Goal: Navigation & Orientation: Find specific page/section

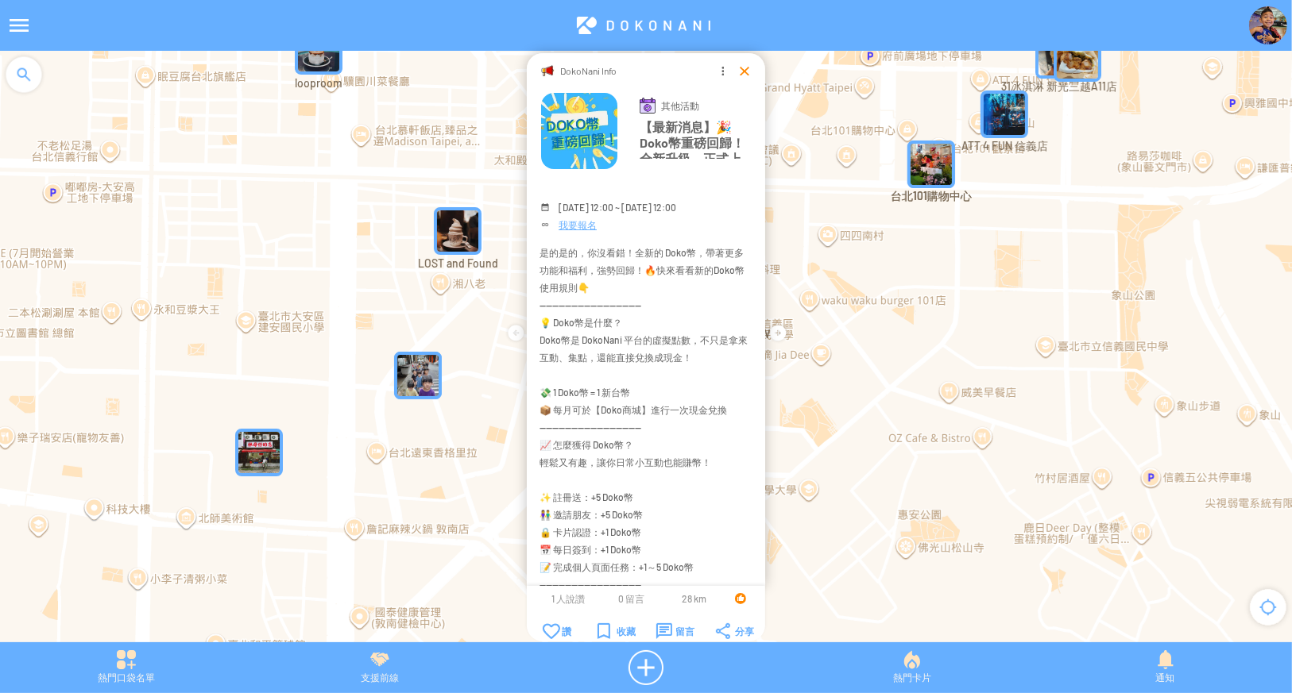
click at [742, 71] on div at bounding box center [744, 71] width 16 height 16
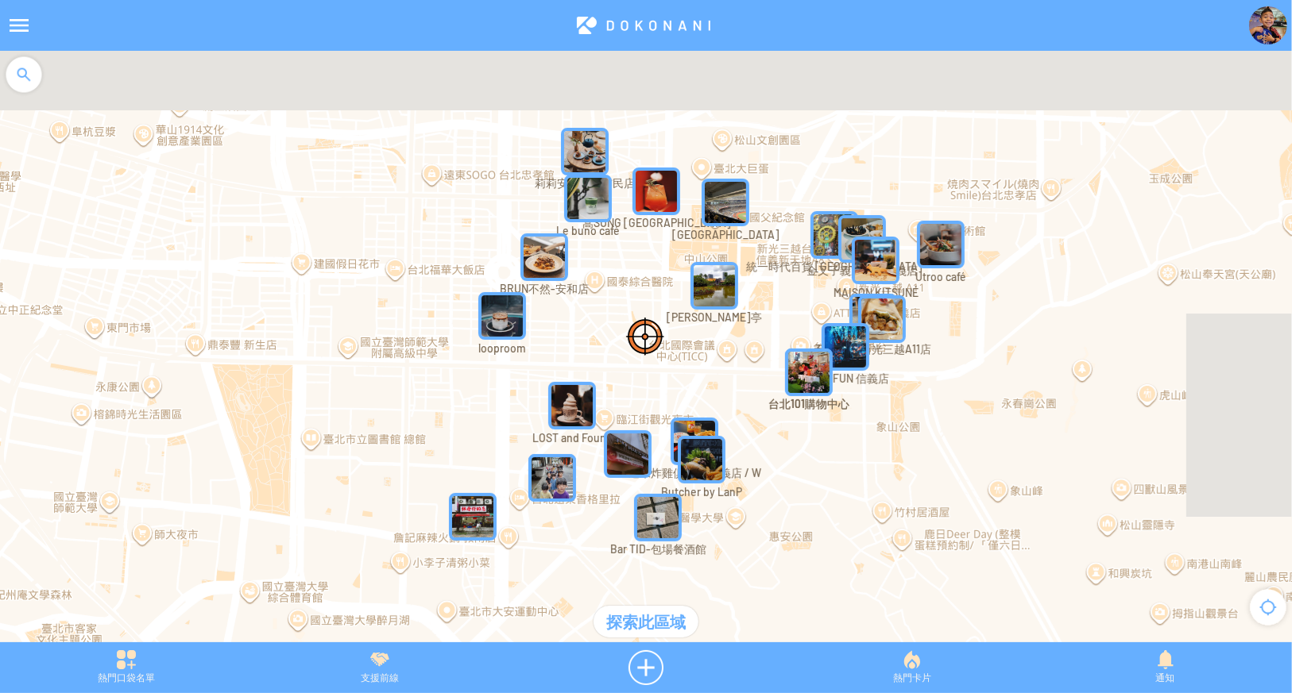
drag, startPoint x: 888, startPoint y: 206, endPoint x: 751, endPoint y: 353, distance: 201.2
click at [751, 353] on div at bounding box center [646, 355] width 1292 height 608
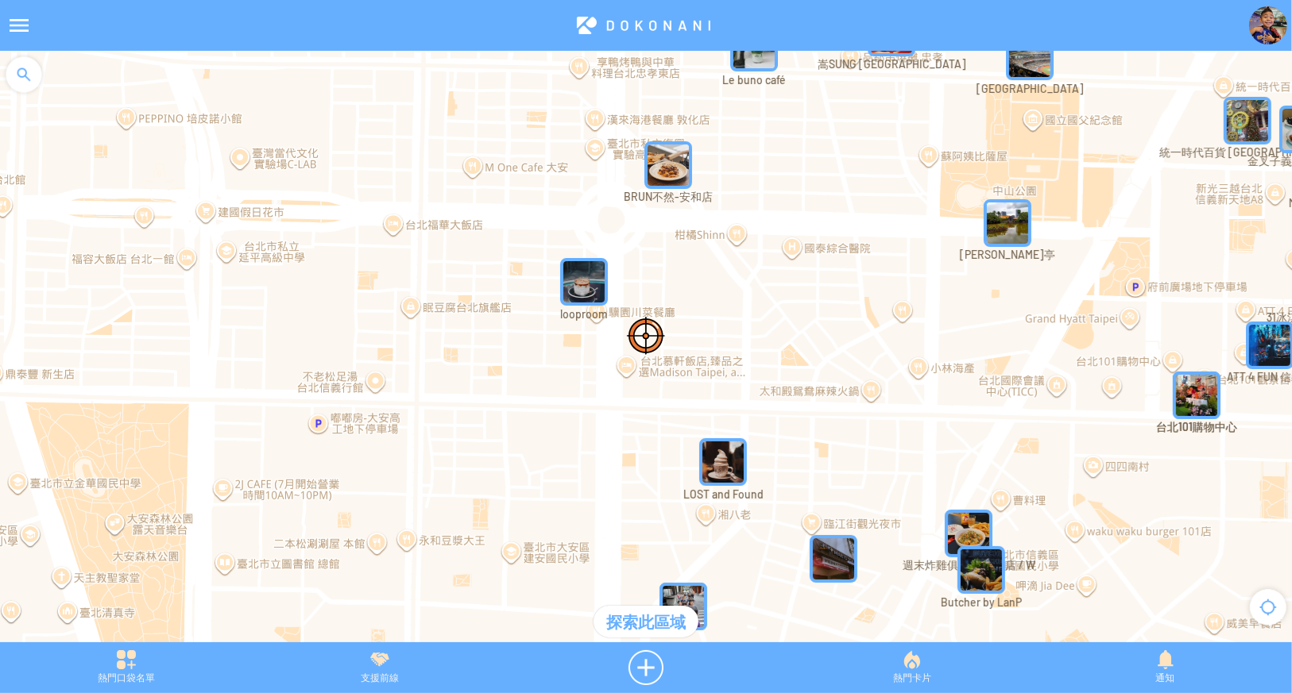
drag, startPoint x: 492, startPoint y: 257, endPoint x: 667, endPoint y: 276, distance: 176.5
click at [667, 276] on div at bounding box center [646, 355] width 1292 height 608
click at [676, 162] on img "BRUN不然-安和店" at bounding box center [668, 165] width 48 height 48
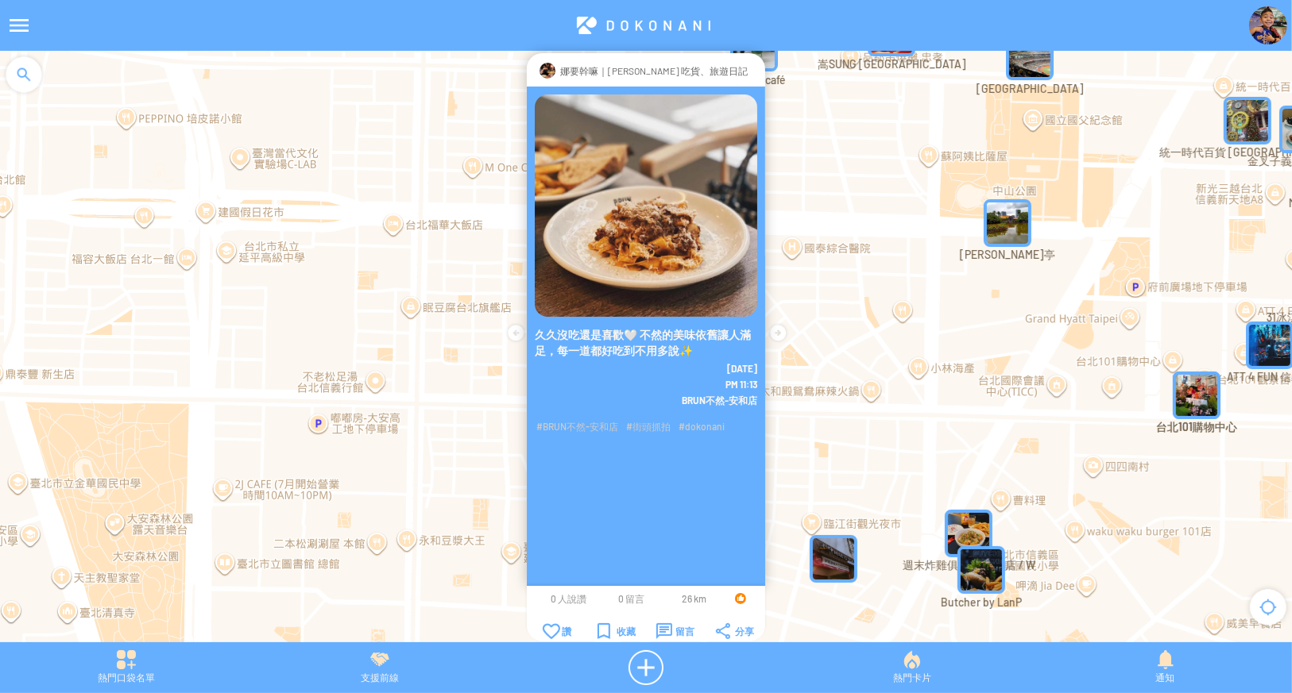
click at [754, 74] on div at bounding box center [754, 71] width 0 height 16
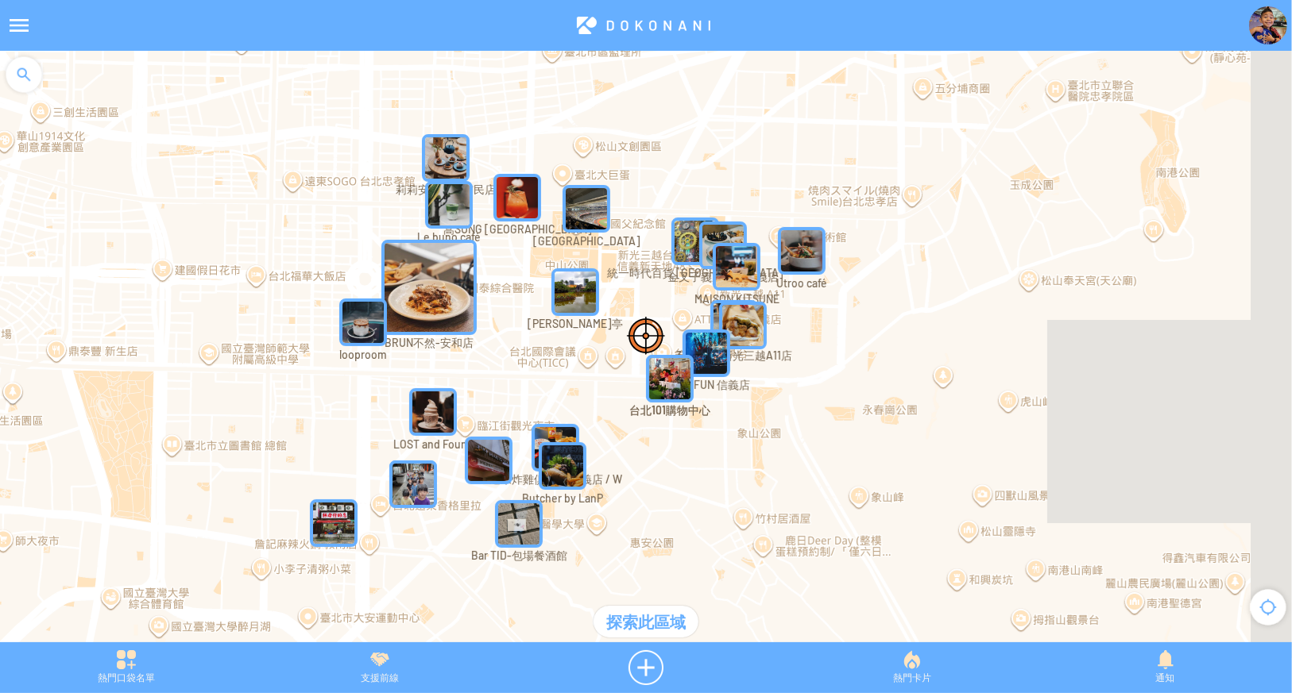
drag, startPoint x: 687, startPoint y: 331, endPoint x: 636, endPoint y: 328, distance: 50.9
click at [636, 328] on div at bounding box center [646, 355] width 1292 height 608
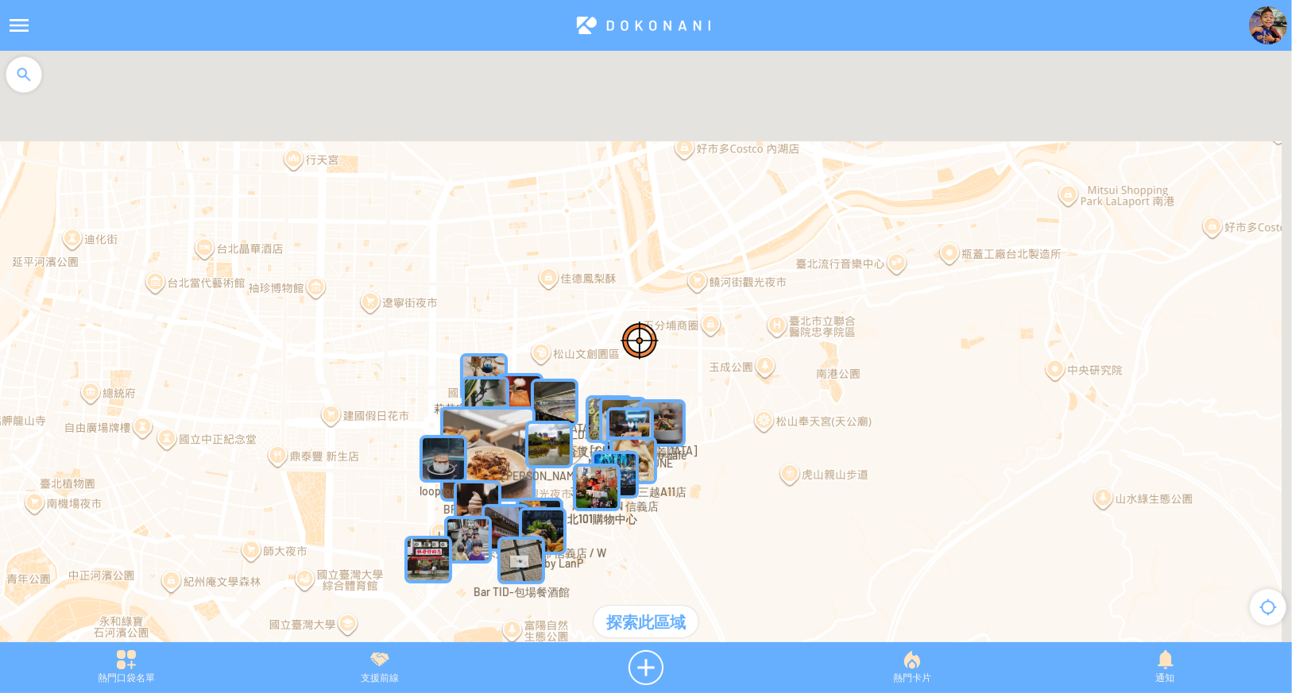
drag, startPoint x: 935, startPoint y: 322, endPoint x: 739, endPoint y: 445, distance: 230.5
click at [740, 445] on div at bounding box center [646, 355] width 1292 height 608
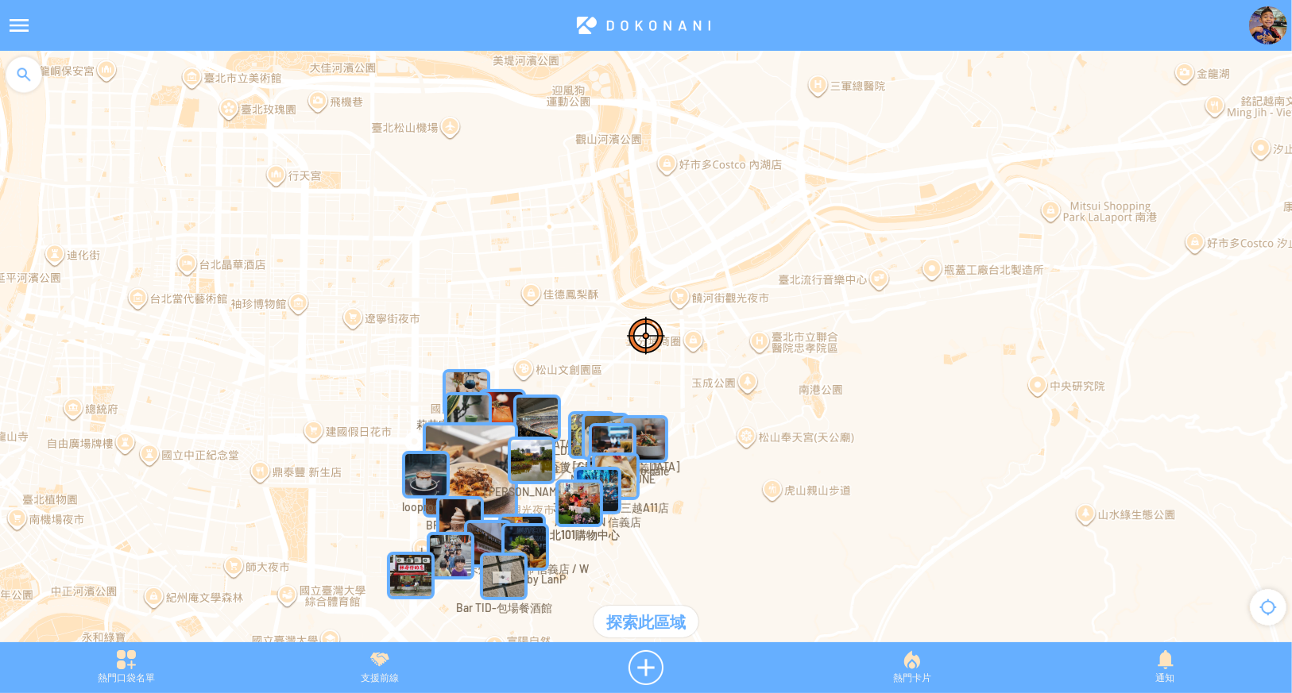
click at [662, 625] on div "探索此區域" at bounding box center [645, 622] width 105 height 32
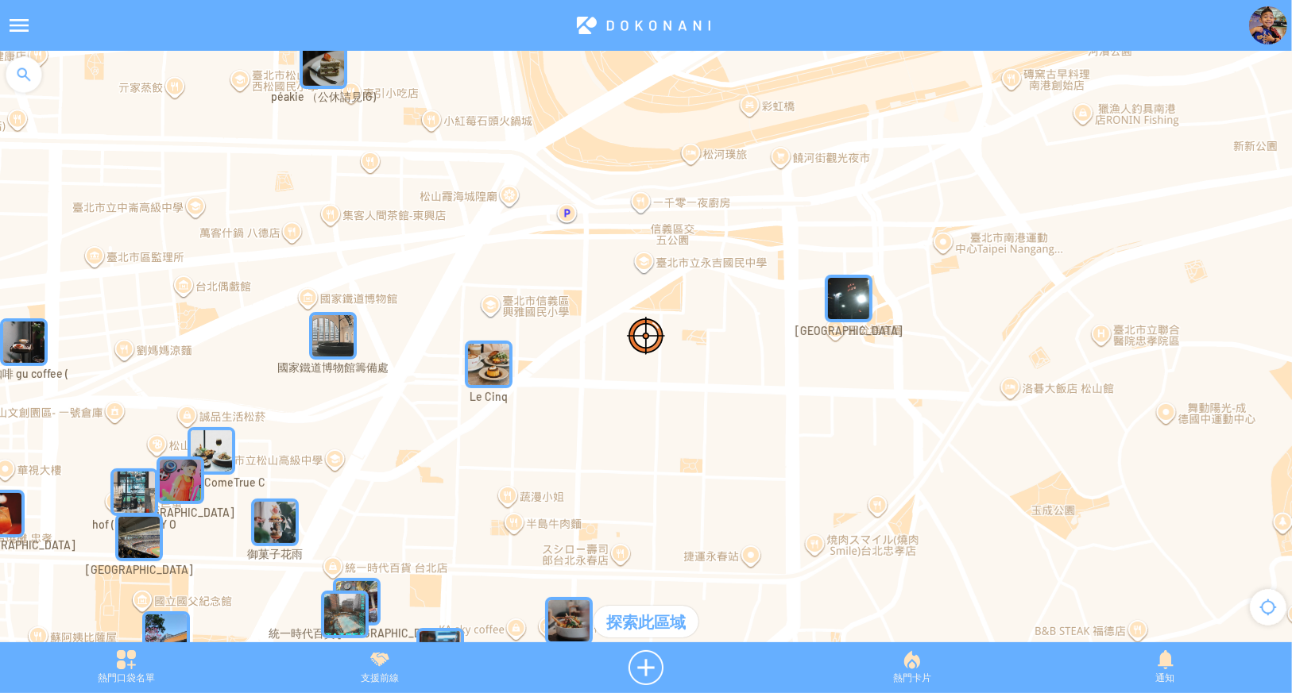
click at [351, 336] on img "國家鐵道博物館籌備處" at bounding box center [333, 336] width 48 height 48
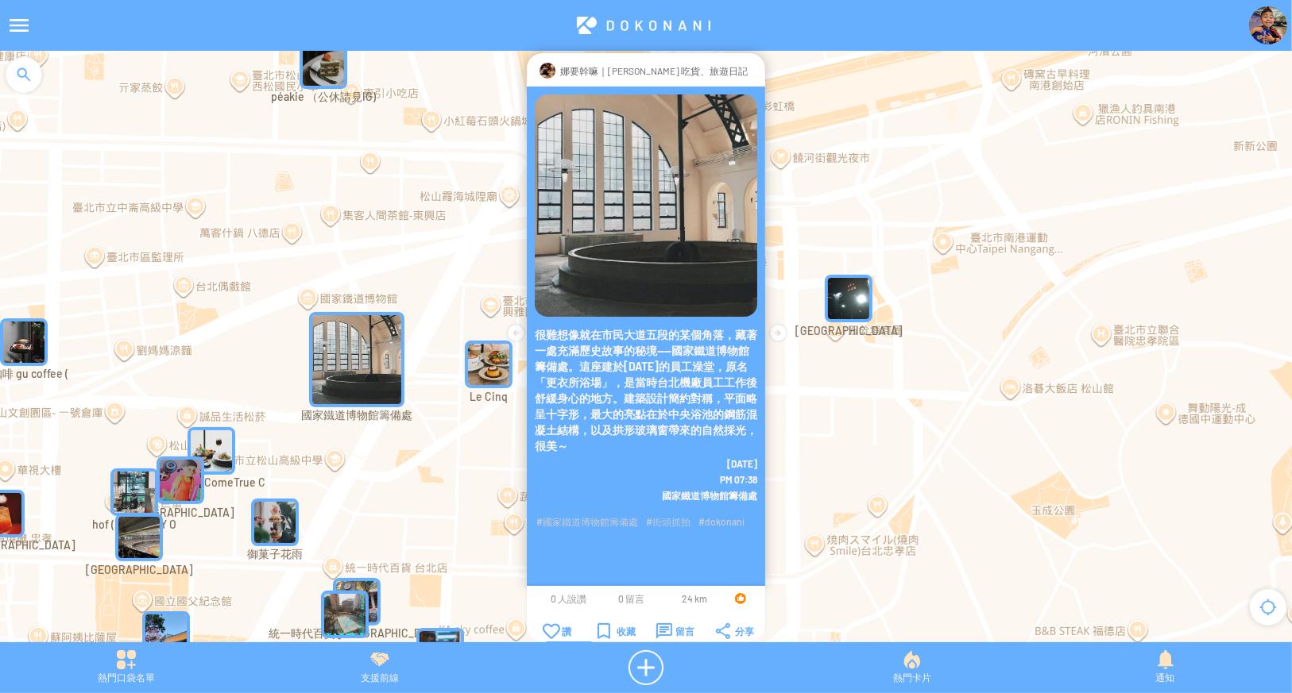
click at [735, 71] on div "娜要幹嘛｜娜娜 吃貨、旅遊日記" at bounding box center [646, 69] width 238 height 33
click at [754, 72] on div at bounding box center [754, 71] width 0 height 16
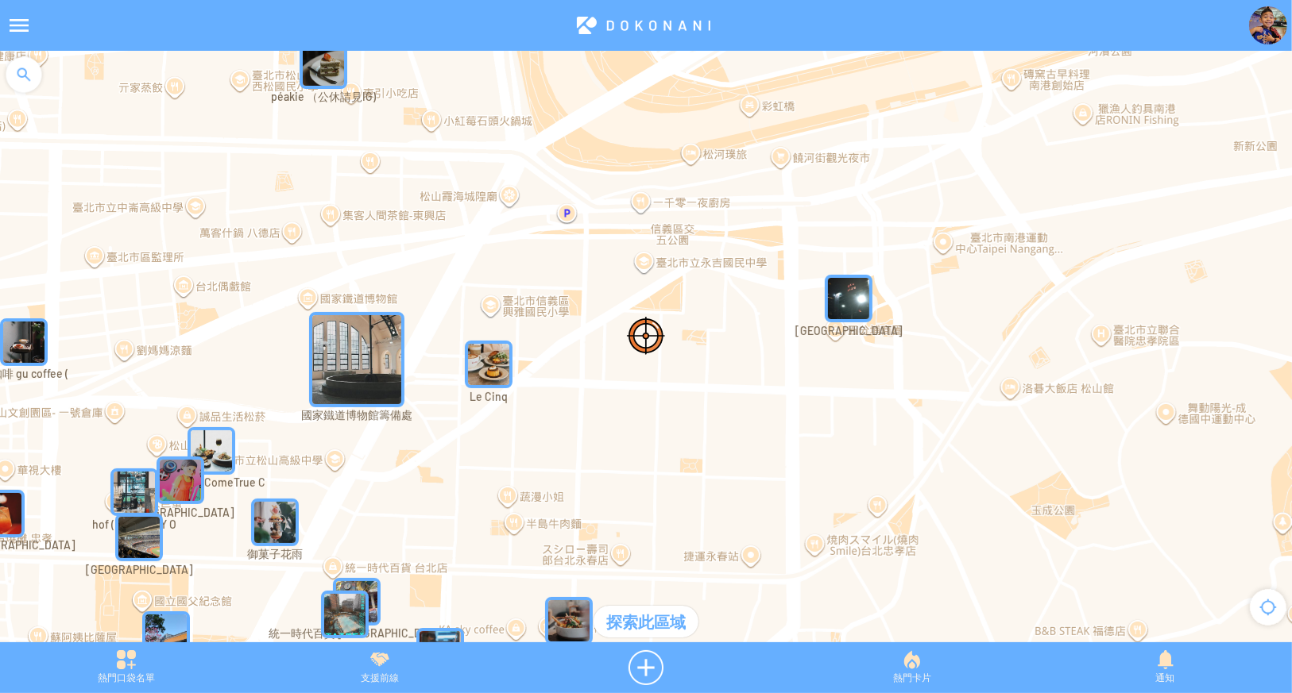
click at [847, 287] on img "佛光山台北道場" at bounding box center [848, 299] width 48 height 48
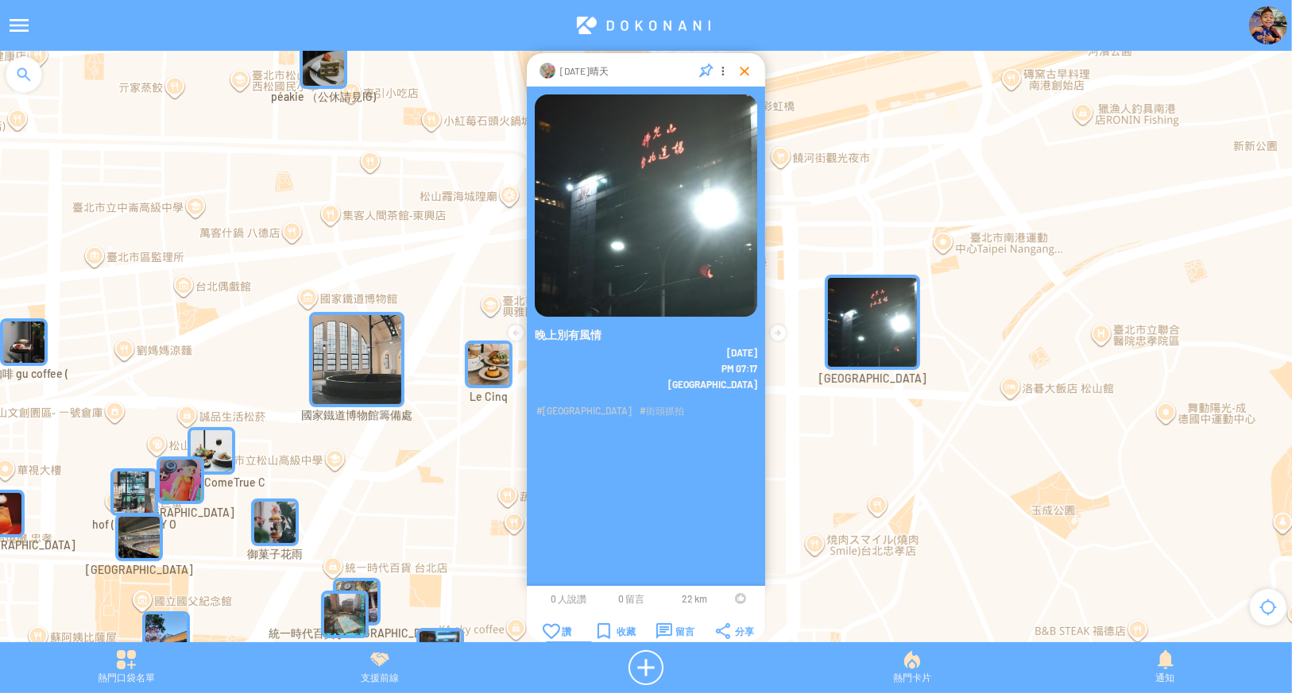
click at [745, 75] on div at bounding box center [744, 71] width 16 height 16
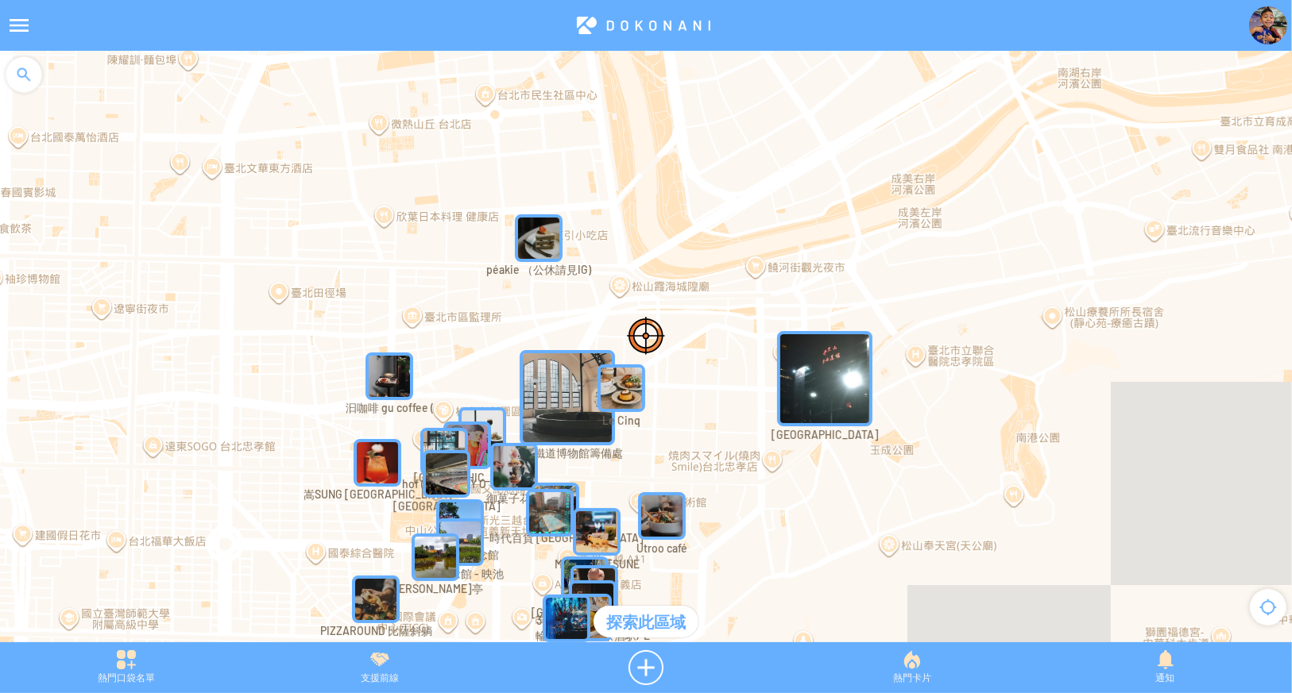
click at [893, 666] on div "熱門卡片" at bounding box center [911, 668] width 253 height 35
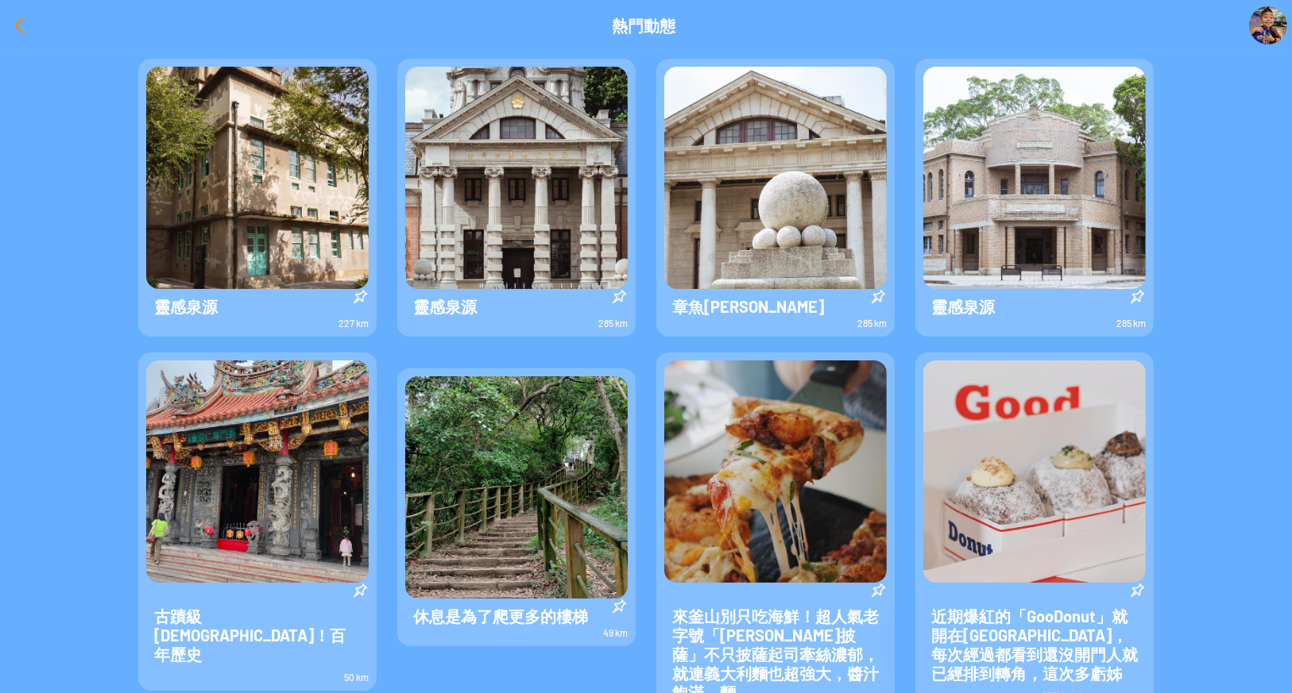
click at [19, 29] on div at bounding box center [19, 25] width 38 height 38
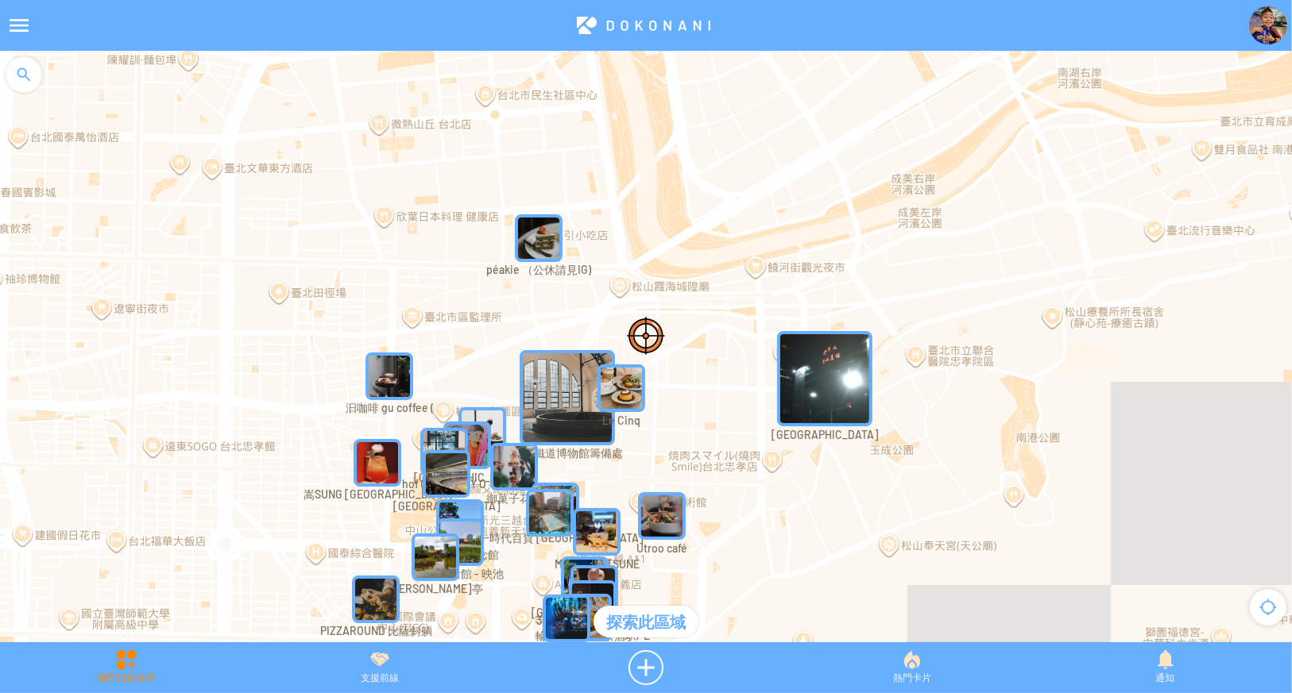
click at [140, 659] on div "熱門口袋名單" at bounding box center [126, 668] width 253 height 35
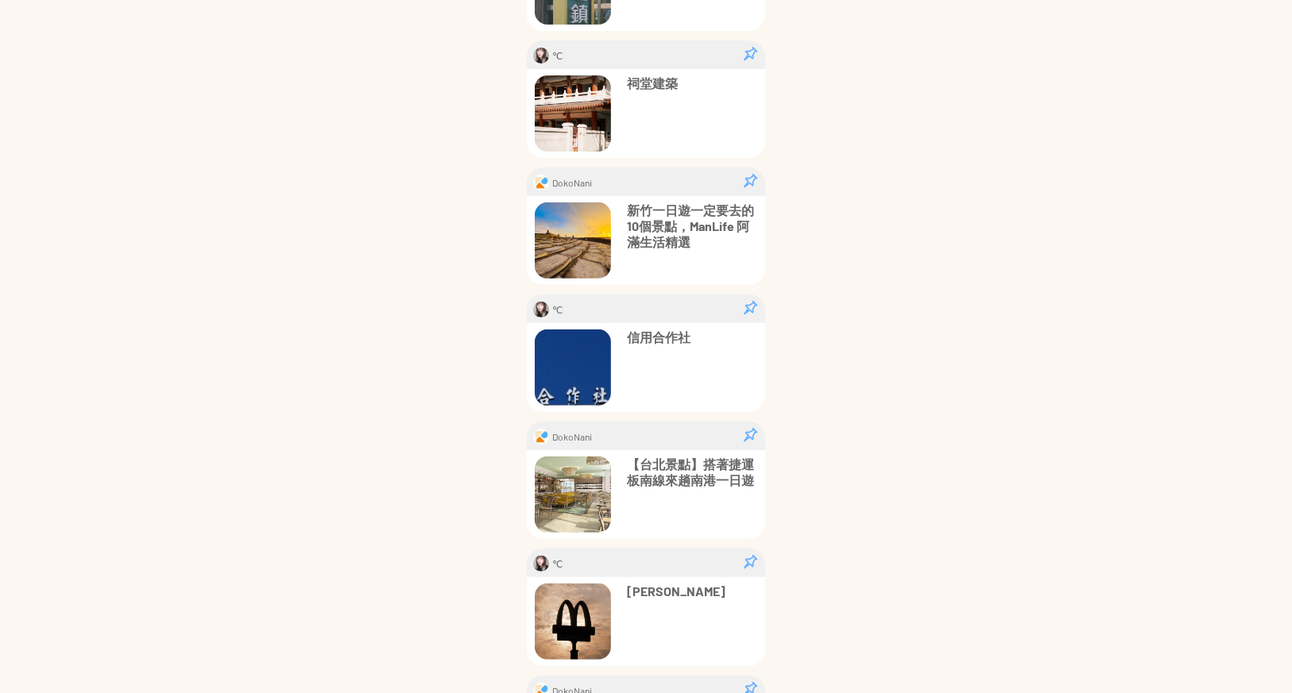
scroll to position [503, 0]
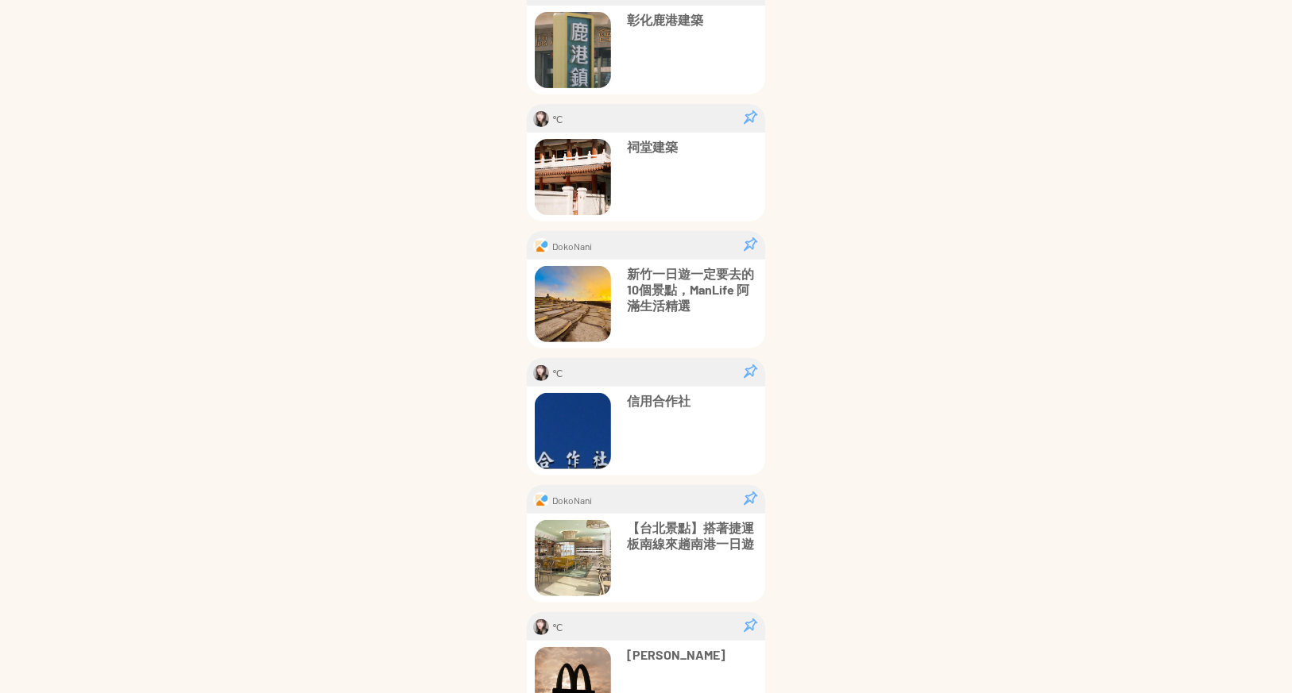
click at [649, 402] on p "信用合作社" at bounding box center [692, 401] width 130 height 16
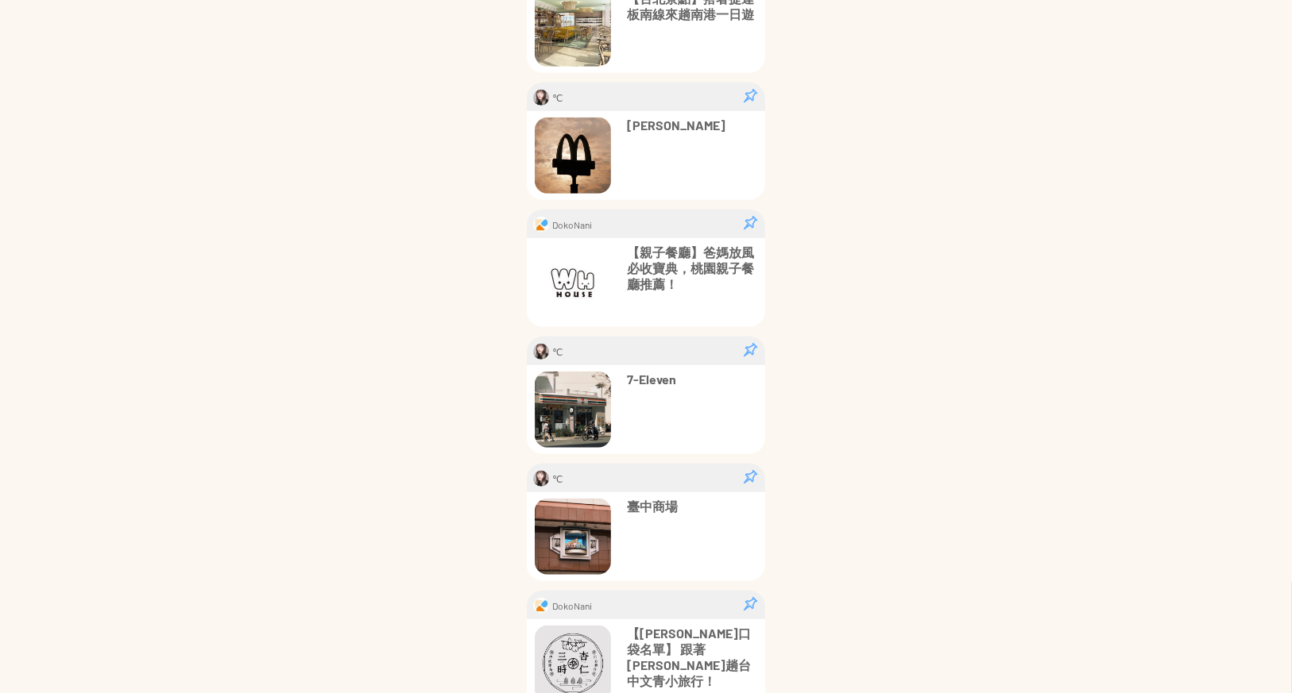
scroll to position [1052, 0]
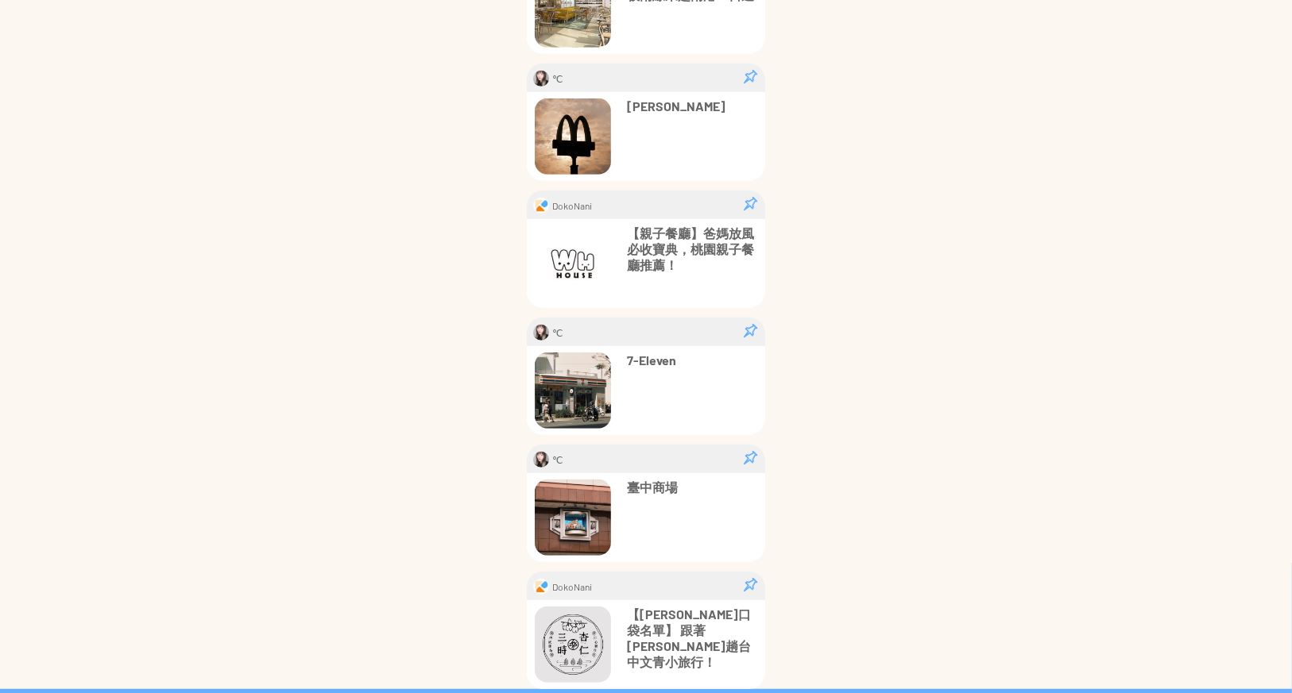
click at [644, 363] on p "7-Eleven" at bounding box center [692, 361] width 130 height 16
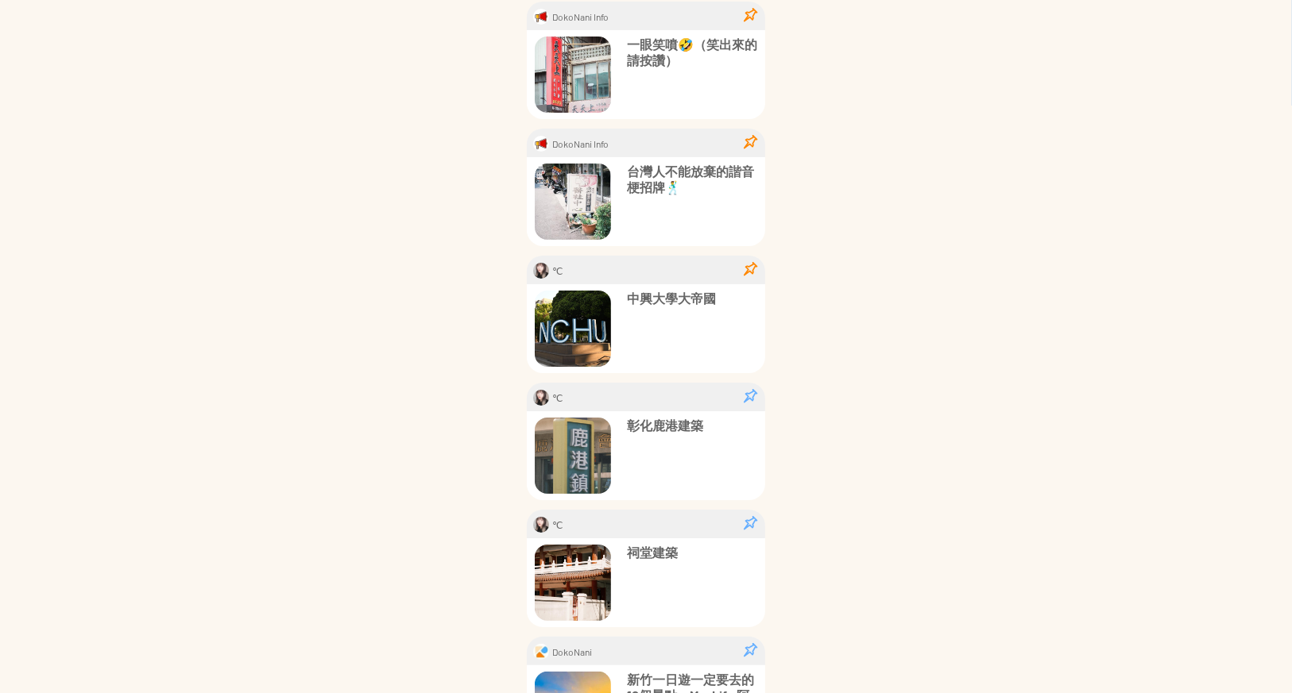
scroll to position [0, 0]
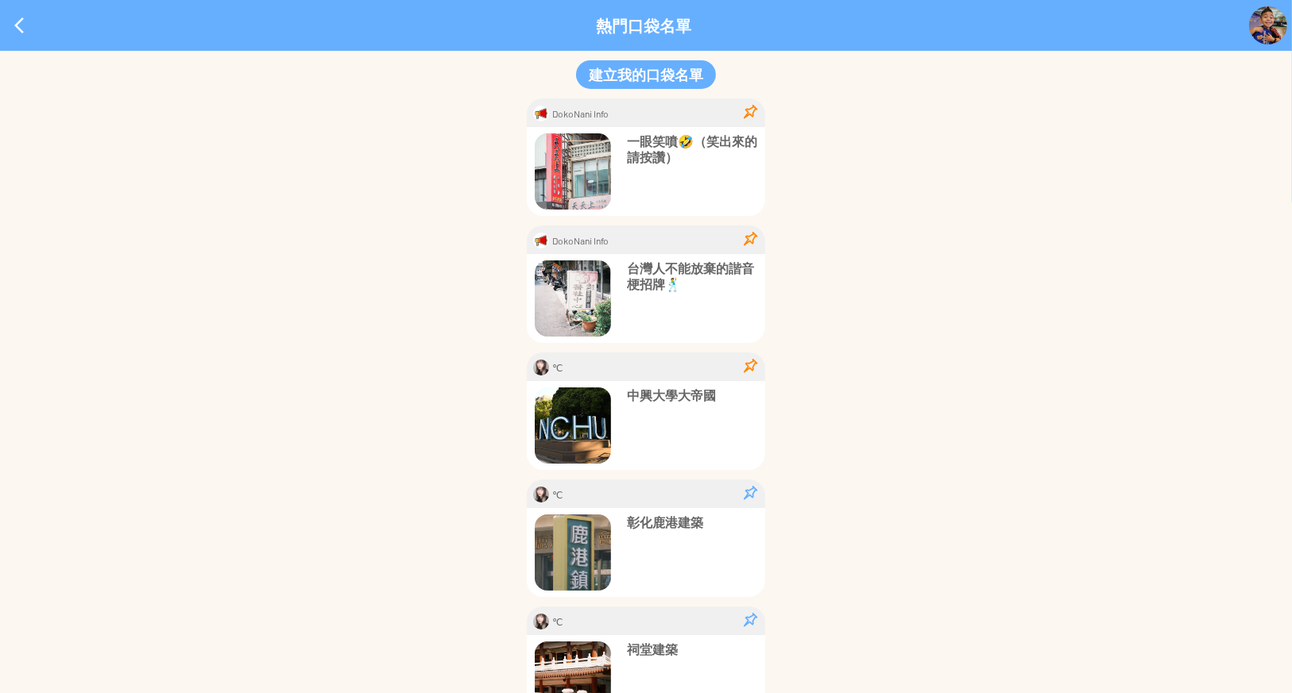
click at [674, 393] on p "中興大學大帝國" at bounding box center [692, 396] width 130 height 16
click at [1, 29] on div at bounding box center [19, 25] width 38 height 38
